Goal: Task Accomplishment & Management: Manage account settings

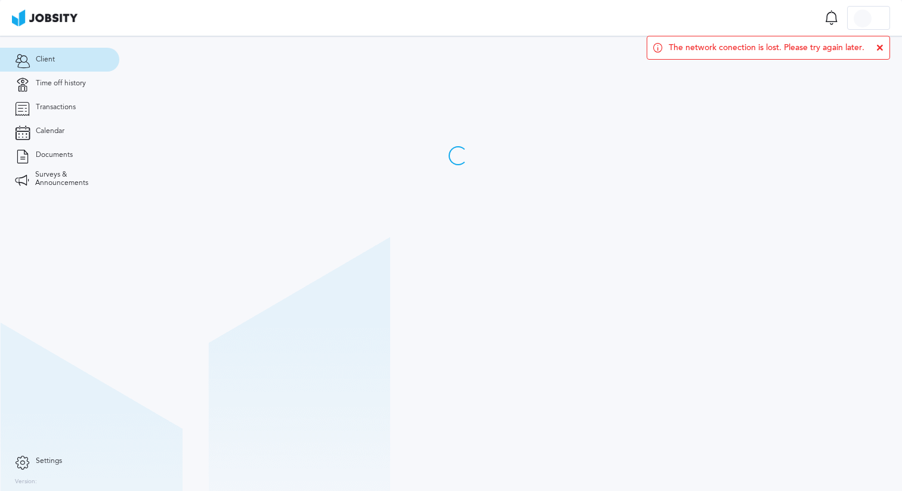
click at [878, 48] on icon at bounding box center [879, 47] width 7 height 7
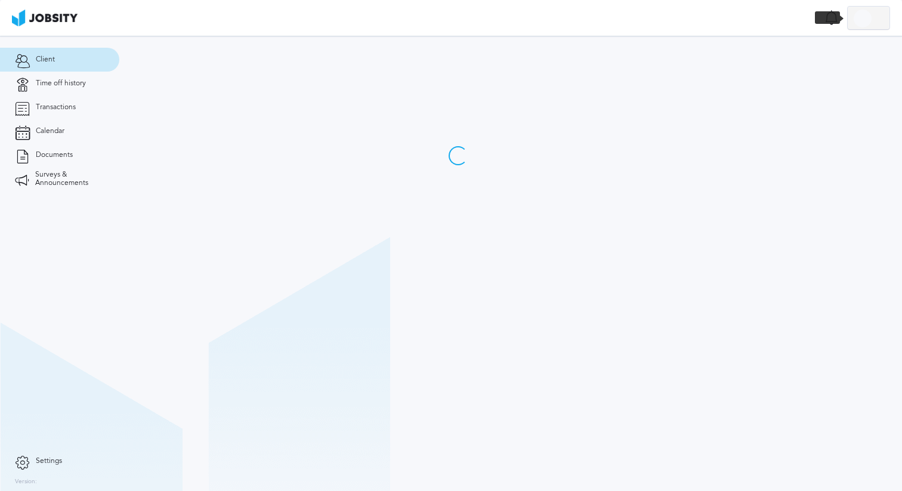
click at [876, 24] on div at bounding box center [869, 19] width 42 height 24
click at [864, 18] on li "Log Out" at bounding box center [868, 18] width 43 height 24
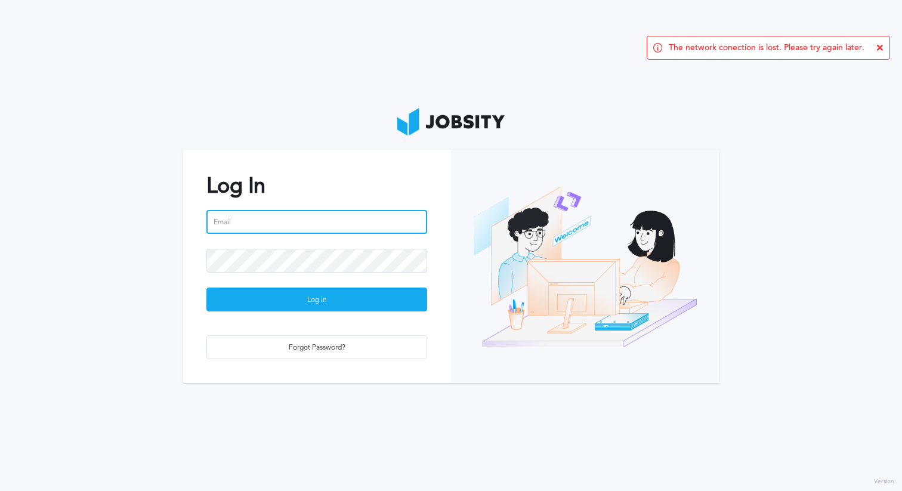
click at [364, 217] on input "email" at bounding box center [316, 222] width 221 height 24
click at [276, 219] on input "email" at bounding box center [316, 222] width 221 height 24
type input "[EMAIL_ADDRESS][DOMAIN_NAME]"
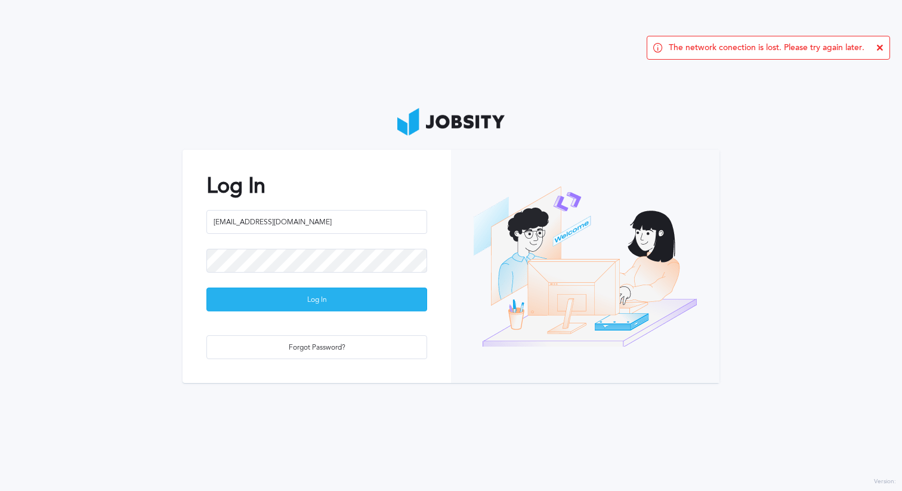
click at [264, 298] on div "Log In" at bounding box center [317, 300] width 220 height 24
click at [883, 47] on div "The network conection is lost. Please try again later." at bounding box center [768, 48] width 243 height 24
click at [881, 47] on icon at bounding box center [879, 47] width 7 height 7
click at [254, 308] on div "Log In" at bounding box center [317, 300] width 220 height 24
click at [271, 305] on div "Log In" at bounding box center [317, 300] width 220 height 24
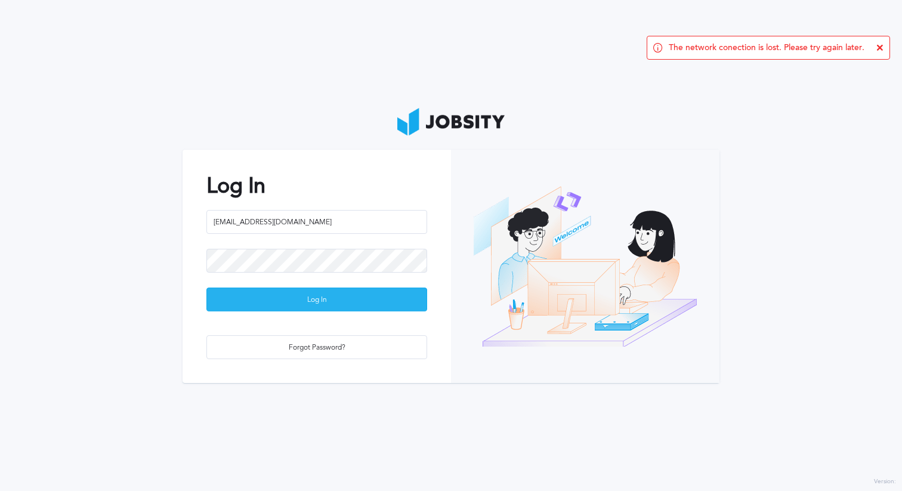
click at [271, 305] on div "Log In" at bounding box center [317, 300] width 220 height 24
